Goal: Transaction & Acquisition: Obtain resource

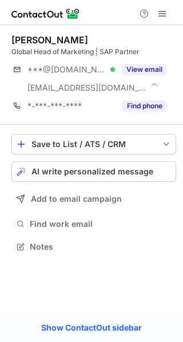
scroll to position [239, 183]
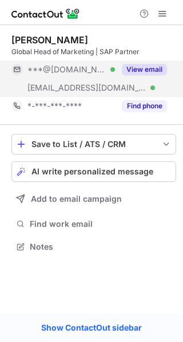
click at [140, 66] on button "View email" at bounding box center [144, 69] width 45 height 11
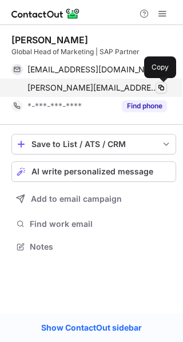
click at [159, 87] on span at bounding box center [160, 87] width 9 height 9
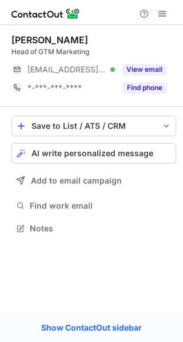
scroll to position [221, 183]
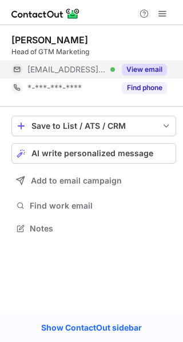
click at [149, 67] on button "View email" at bounding box center [144, 69] width 45 height 11
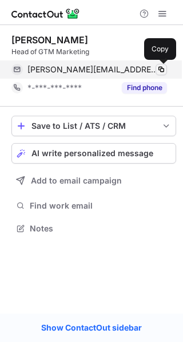
click at [161, 68] on span at bounding box center [160, 69] width 9 height 9
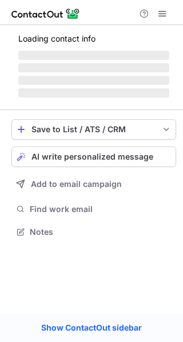
scroll to position [239, 183]
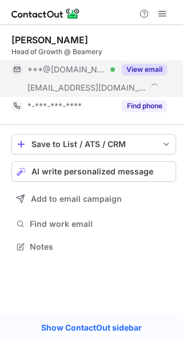
click at [139, 69] on button "View email" at bounding box center [144, 69] width 45 height 11
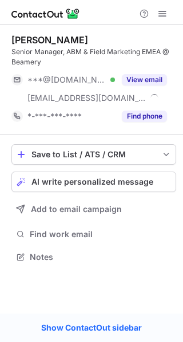
scroll to position [249, 183]
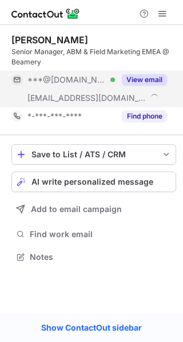
click at [145, 74] on button "View email" at bounding box center [144, 79] width 45 height 11
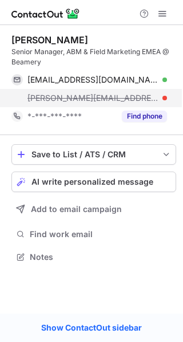
click at [74, 100] on span "maria@beamery.com" at bounding box center [92, 98] width 131 height 10
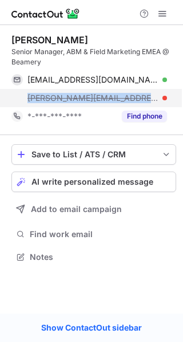
click at [74, 100] on span "maria@beamery.com" at bounding box center [92, 98] width 131 height 10
copy span "maria@beamery.com"
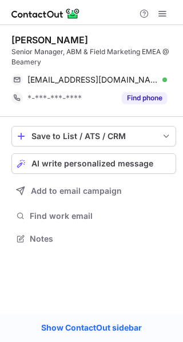
scroll to position [231, 183]
